Goal: Transaction & Acquisition: Book appointment/travel/reservation

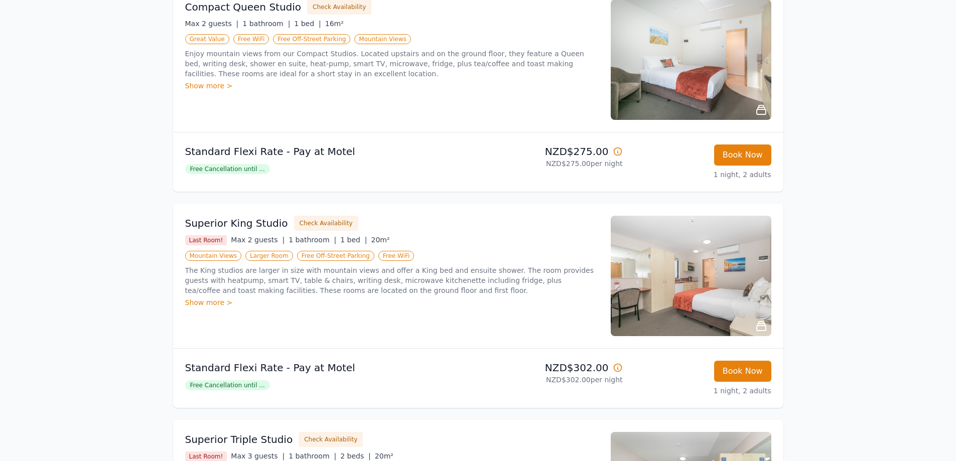
scroll to position [201, 0]
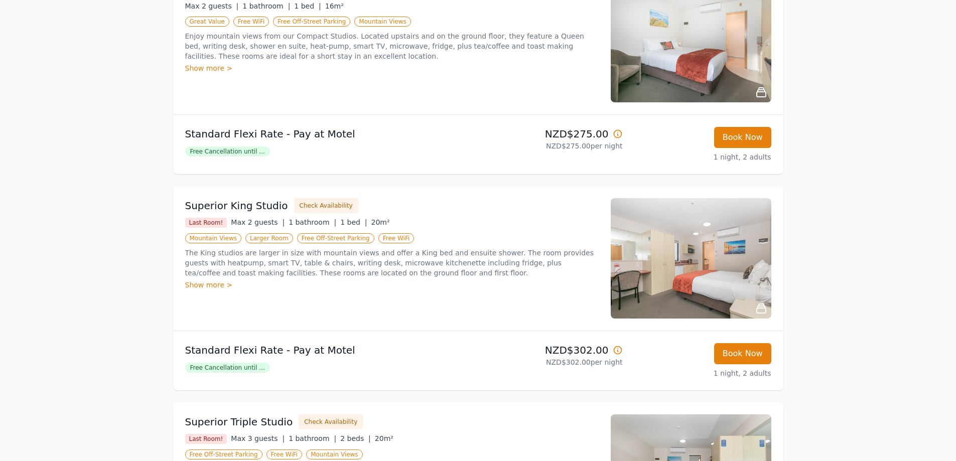
click at [216, 287] on div "Show more >" at bounding box center [391, 285] width 413 height 10
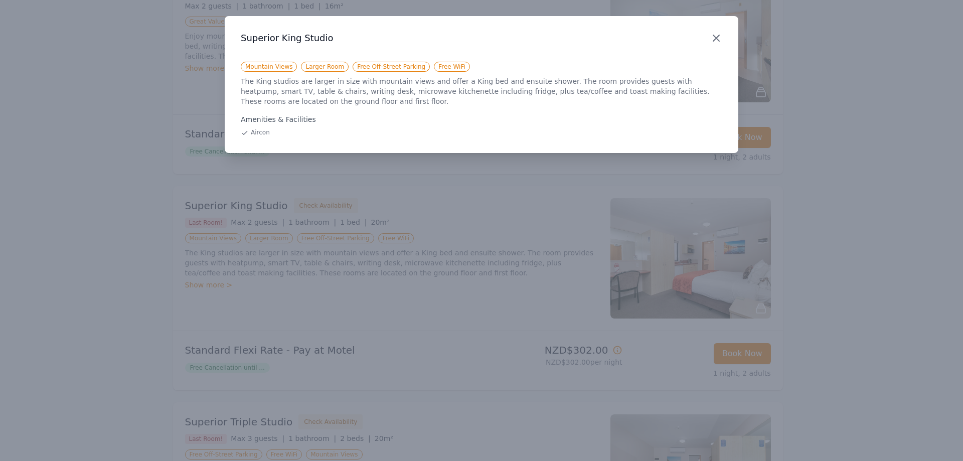
click at [715, 37] on icon "button" at bounding box center [716, 38] width 6 height 6
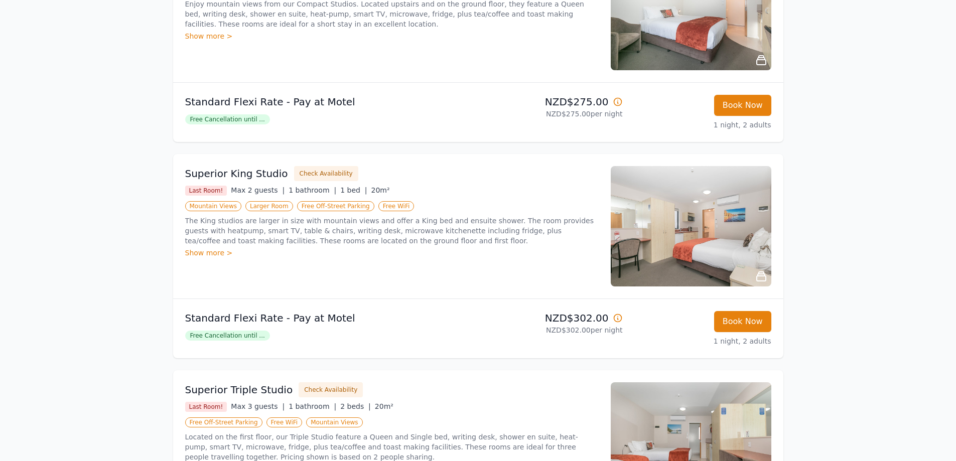
scroll to position [251, 0]
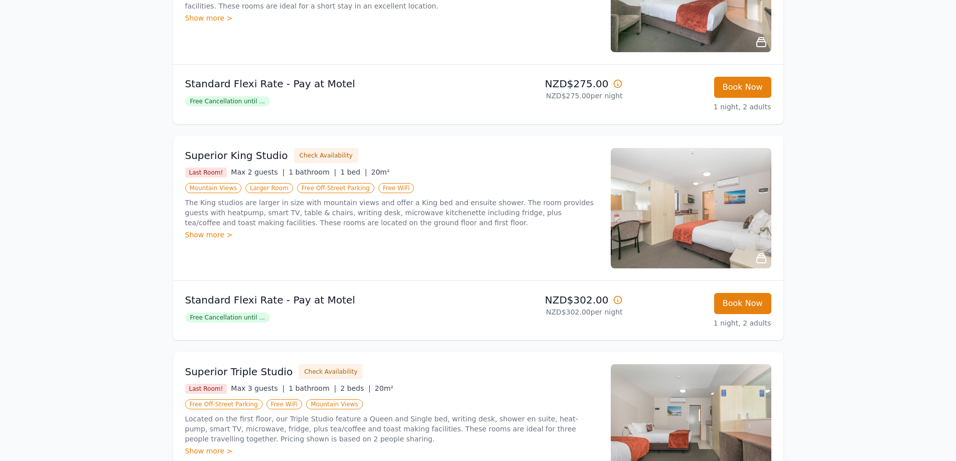
click at [238, 318] on span "Free Cancellation until ..." at bounding box center [227, 318] width 85 height 10
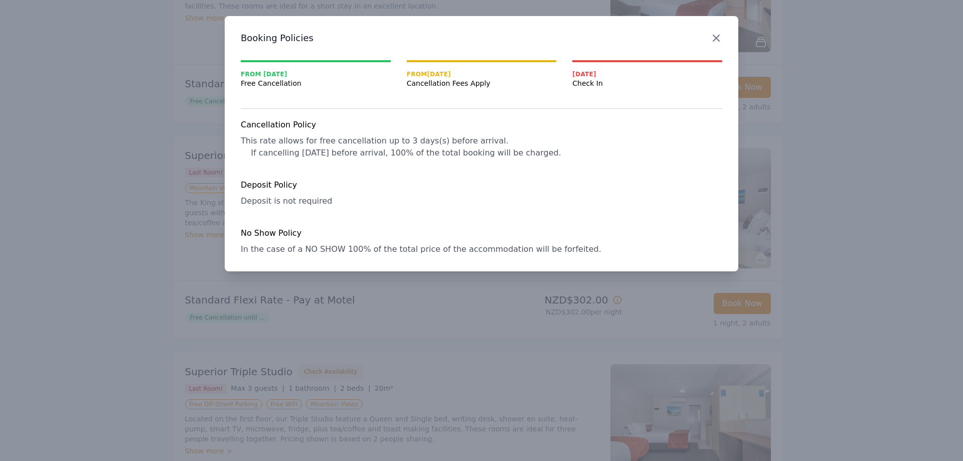
click at [719, 38] on icon "button" at bounding box center [716, 38] width 12 height 12
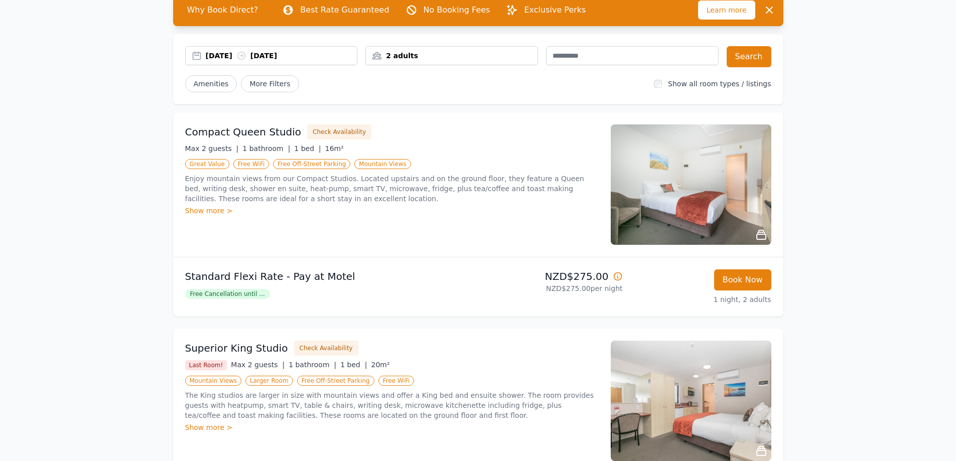
scroll to position [0, 0]
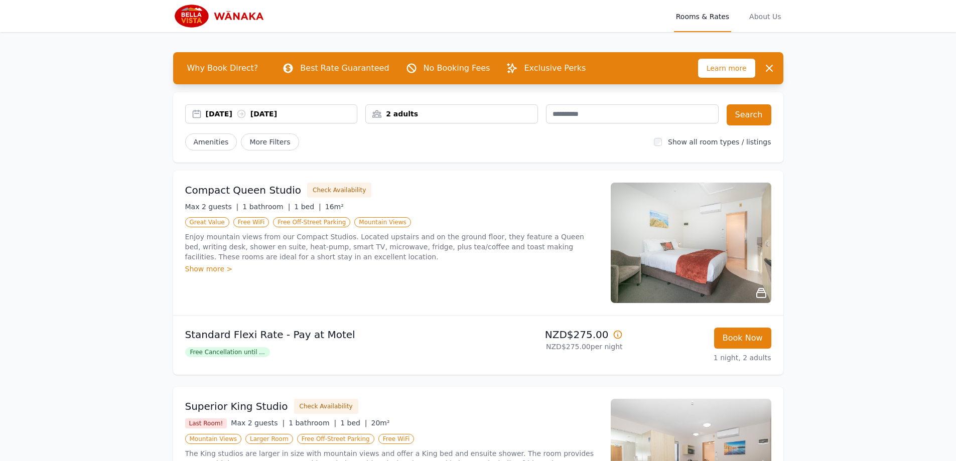
click at [730, 67] on span "Learn more" at bounding box center [726, 68] width 57 height 19
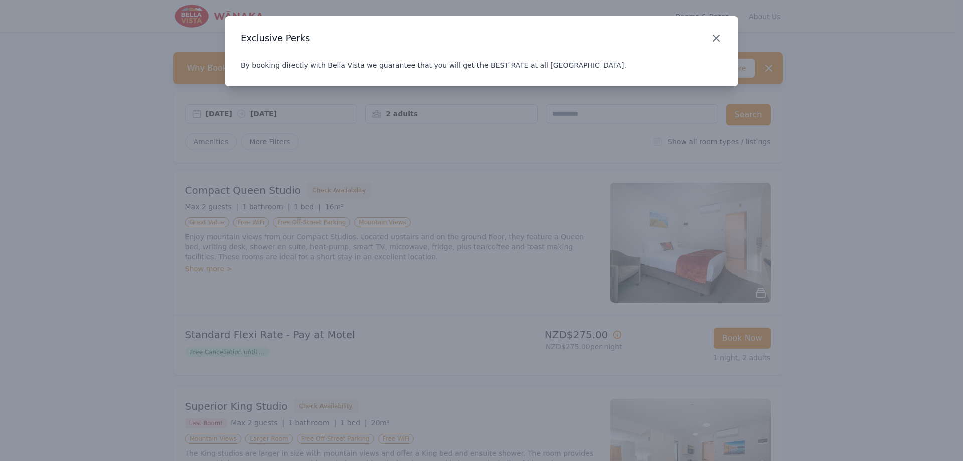
click at [716, 39] on icon "button" at bounding box center [716, 38] width 6 height 6
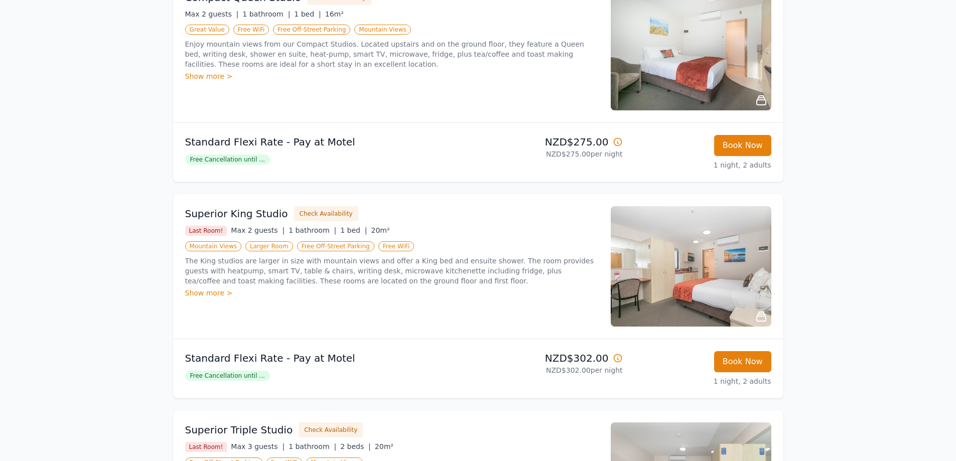
scroll to position [301, 0]
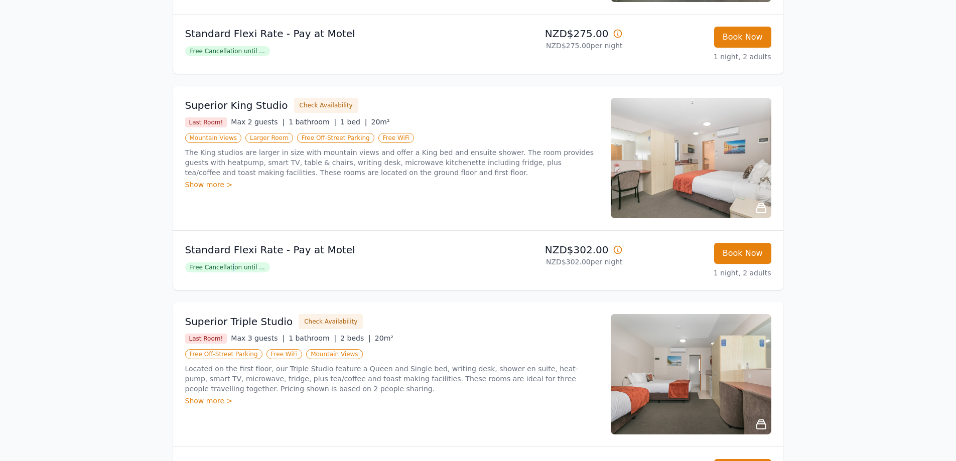
click at [229, 268] on span "Free Cancellation until ..." at bounding box center [227, 267] width 85 height 10
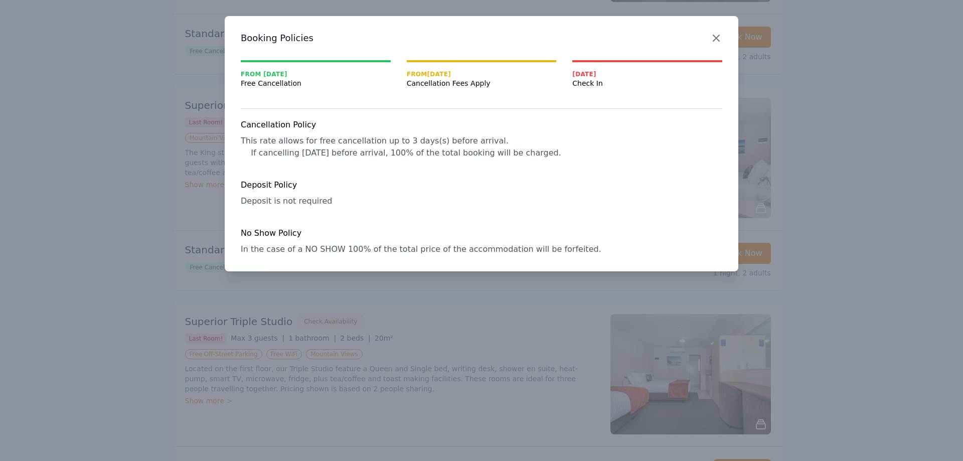
click at [717, 38] on icon "button" at bounding box center [716, 38] width 12 height 12
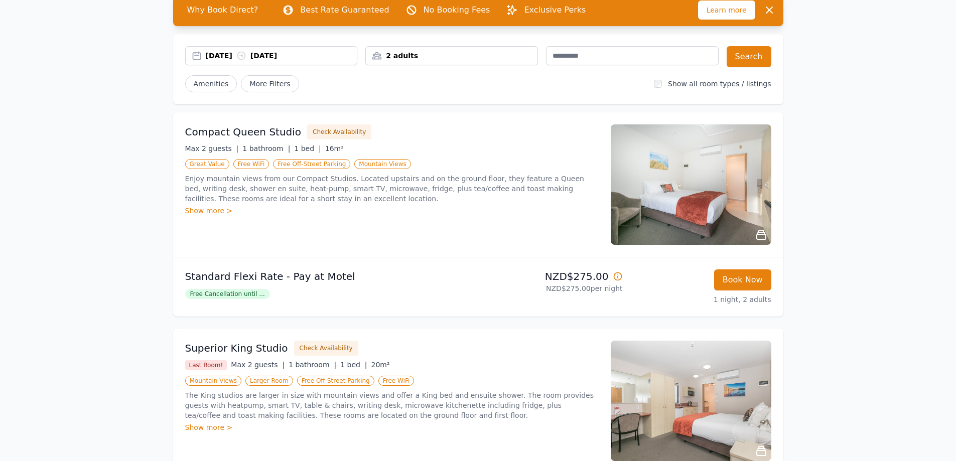
scroll to position [0, 0]
